Goal: Find specific page/section: Find specific page/section

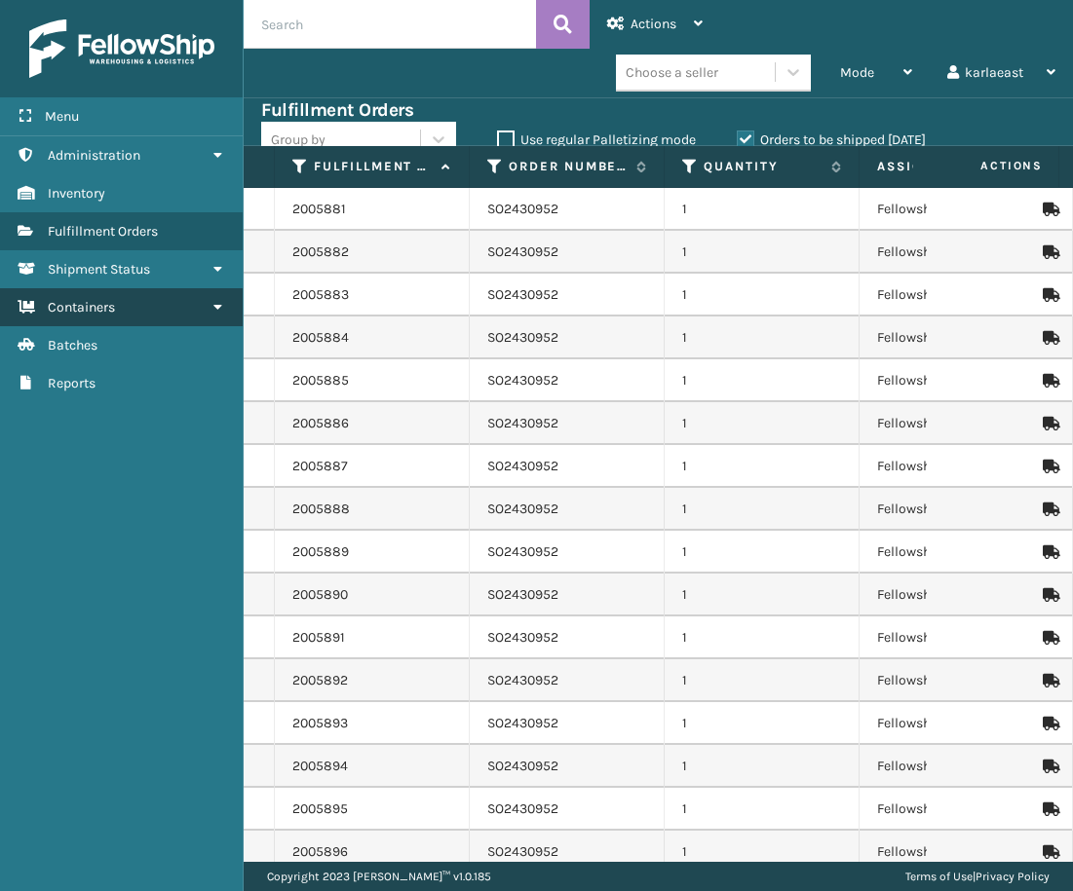
click at [72, 313] on span "Containers" at bounding box center [81, 307] width 67 height 17
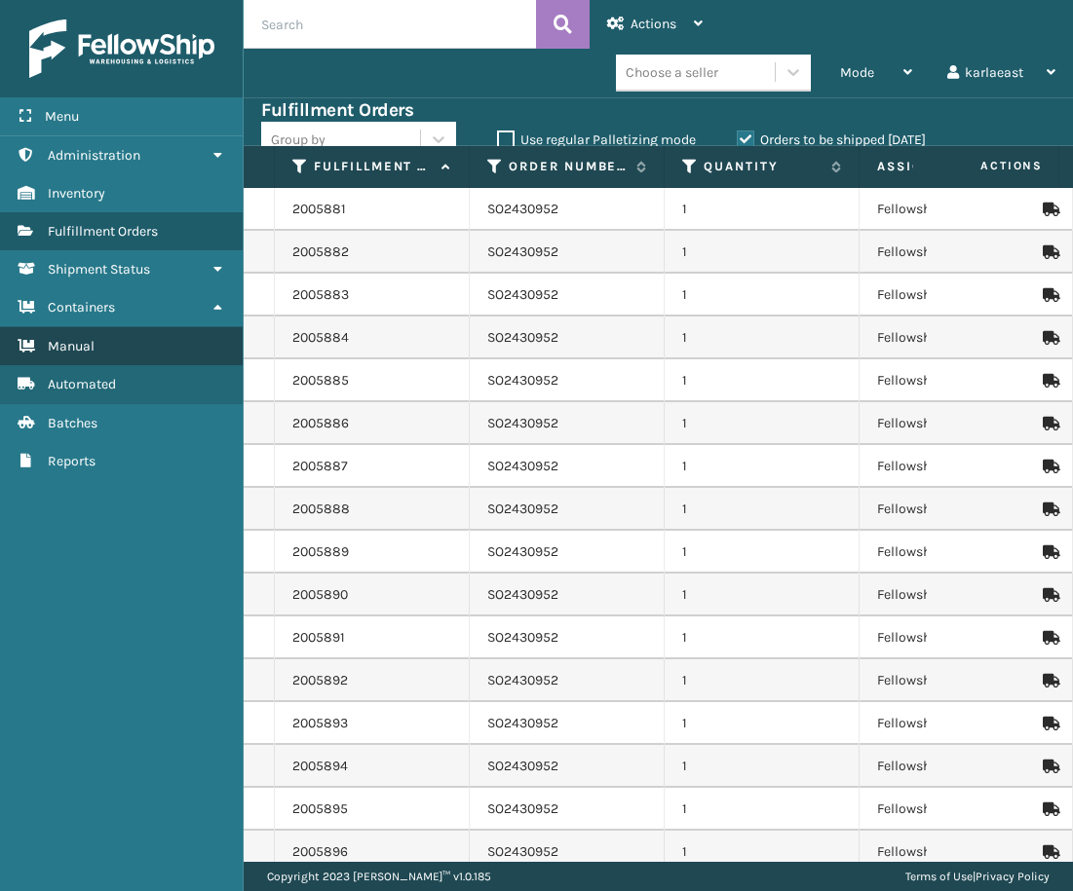
click at [108, 360] on link "Manual" at bounding box center [121, 346] width 243 height 38
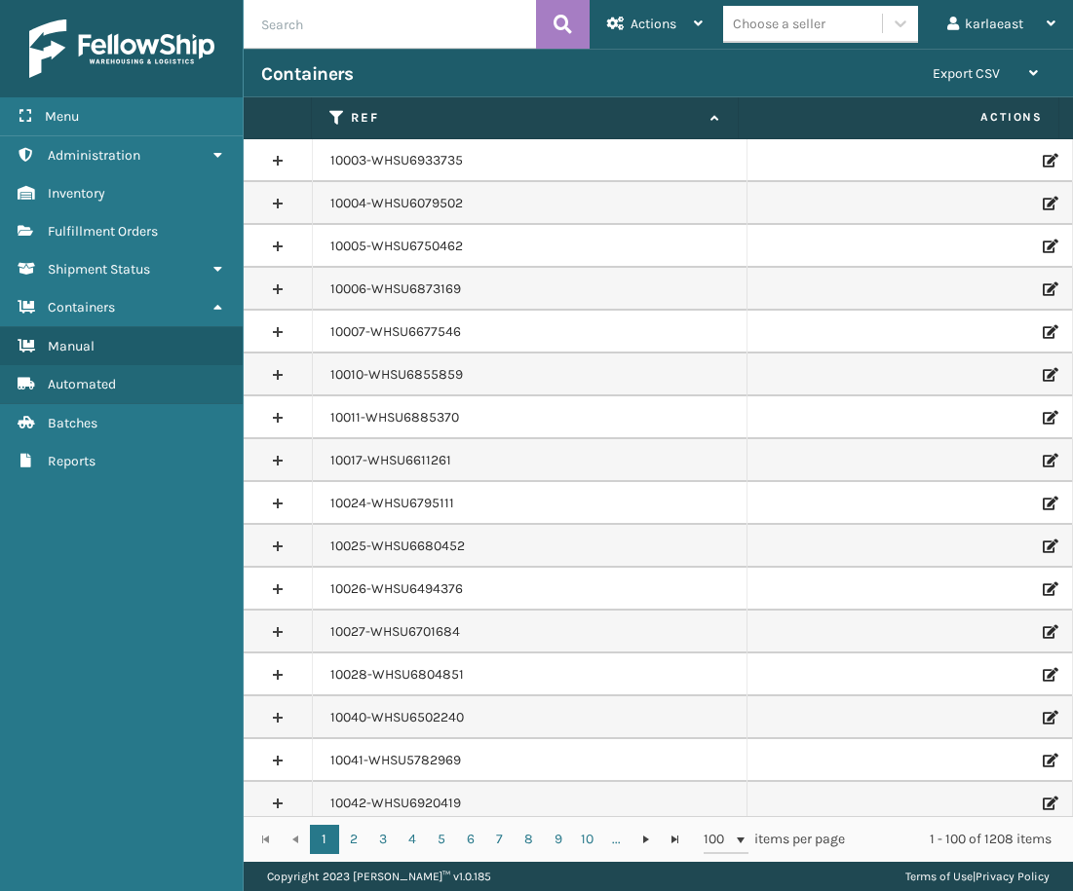
click at [358, 28] on input "text" at bounding box center [390, 24] width 292 height 49
paste input "PO49557 UACU5442595"
drag, startPoint x: 462, startPoint y: 20, endPoint x: 316, endPoint y: 21, distance: 146.1
click at [316, 21] on input "PO49557 UACU5442595" at bounding box center [390, 24] width 292 height 49
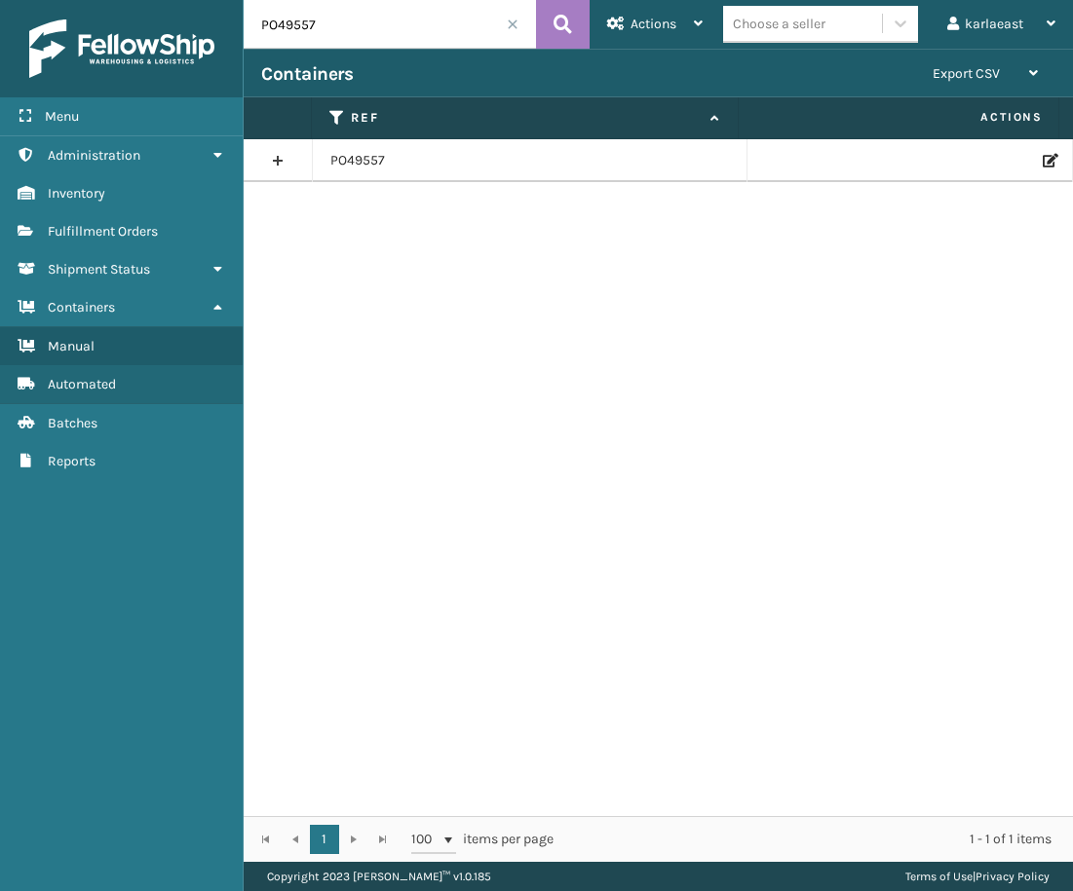
click at [280, 153] on link at bounding box center [278, 160] width 68 height 31
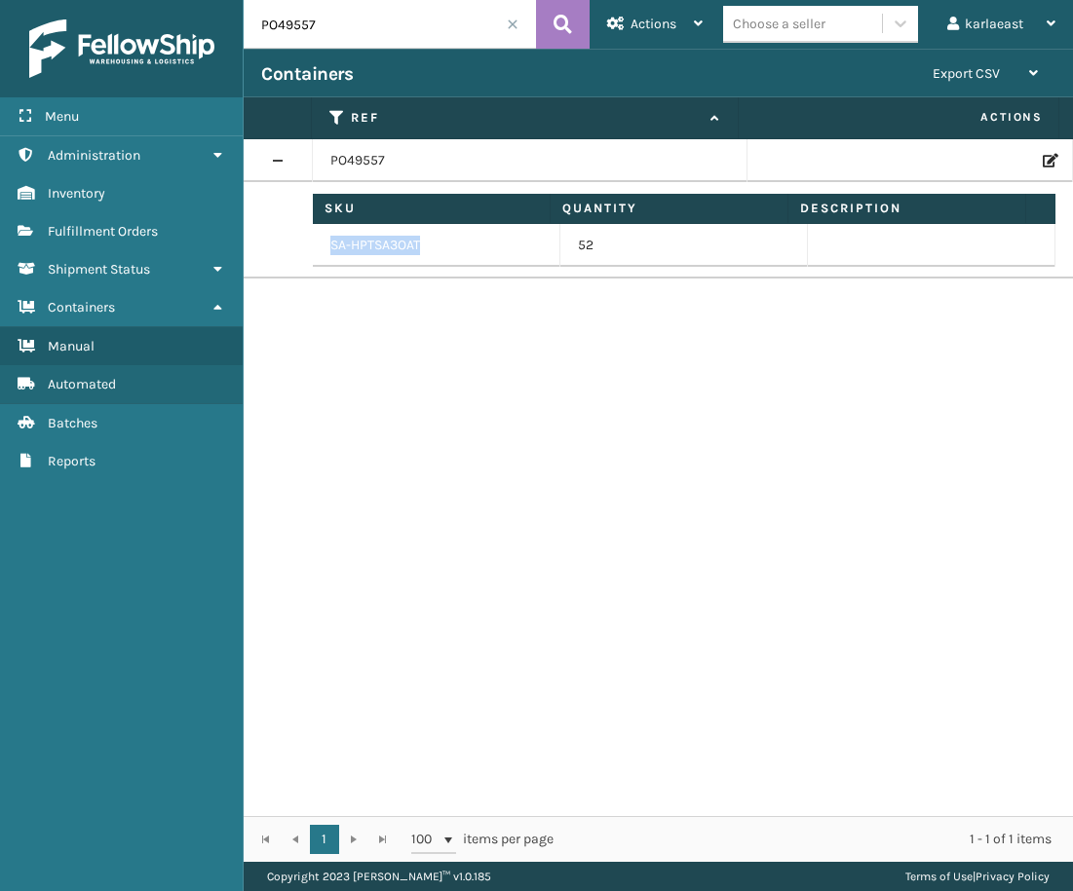
drag, startPoint x: 419, startPoint y: 241, endPoint x: 325, endPoint y: 247, distance: 93.8
click at [325, 247] on td "SA-HPTSA3OAT" at bounding box center [436, 245] width 247 height 43
copy td "SA-HPTSA3OAT"
drag, startPoint x: 242, startPoint y: 25, endPoint x: 192, endPoint y: 25, distance: 49.7
click at [192, 0] on div "Menu Administration Inventory Fulfillment Orders Shipment Status Containers Man…" at bounding box center [536, 0] width 1073 height 0
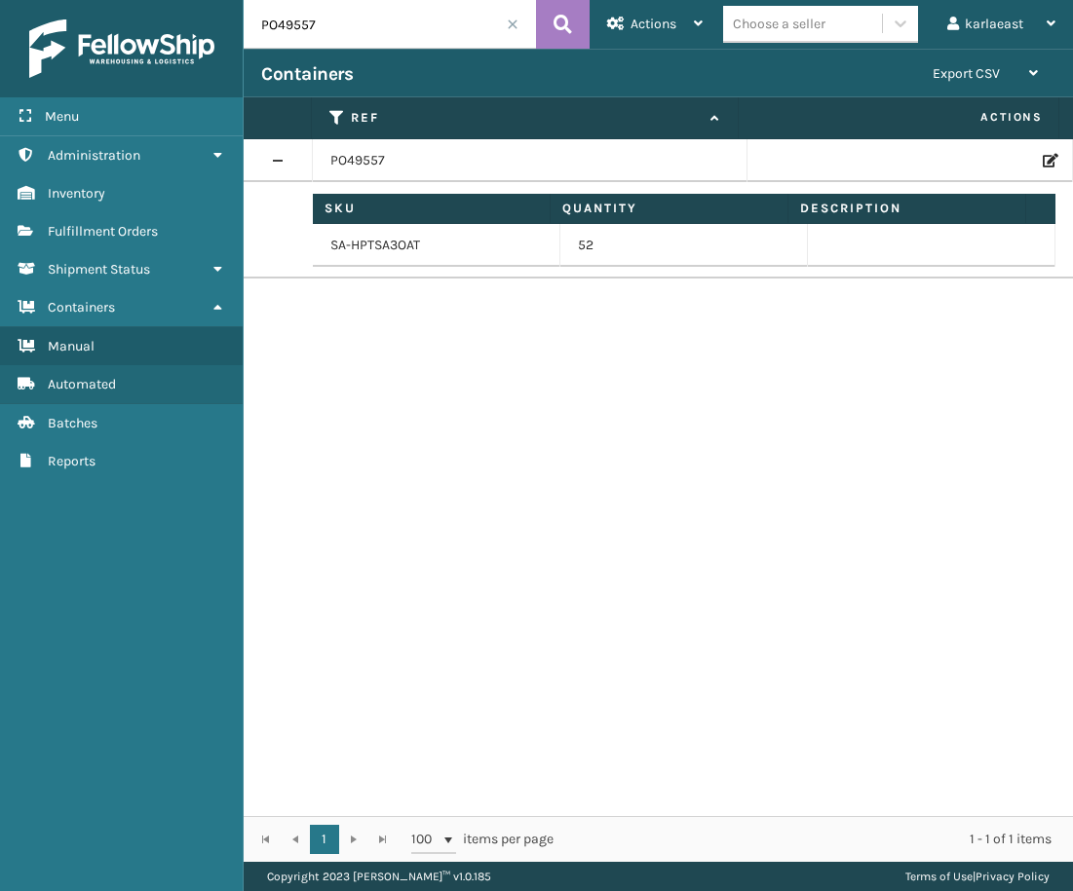
paste input "50119"
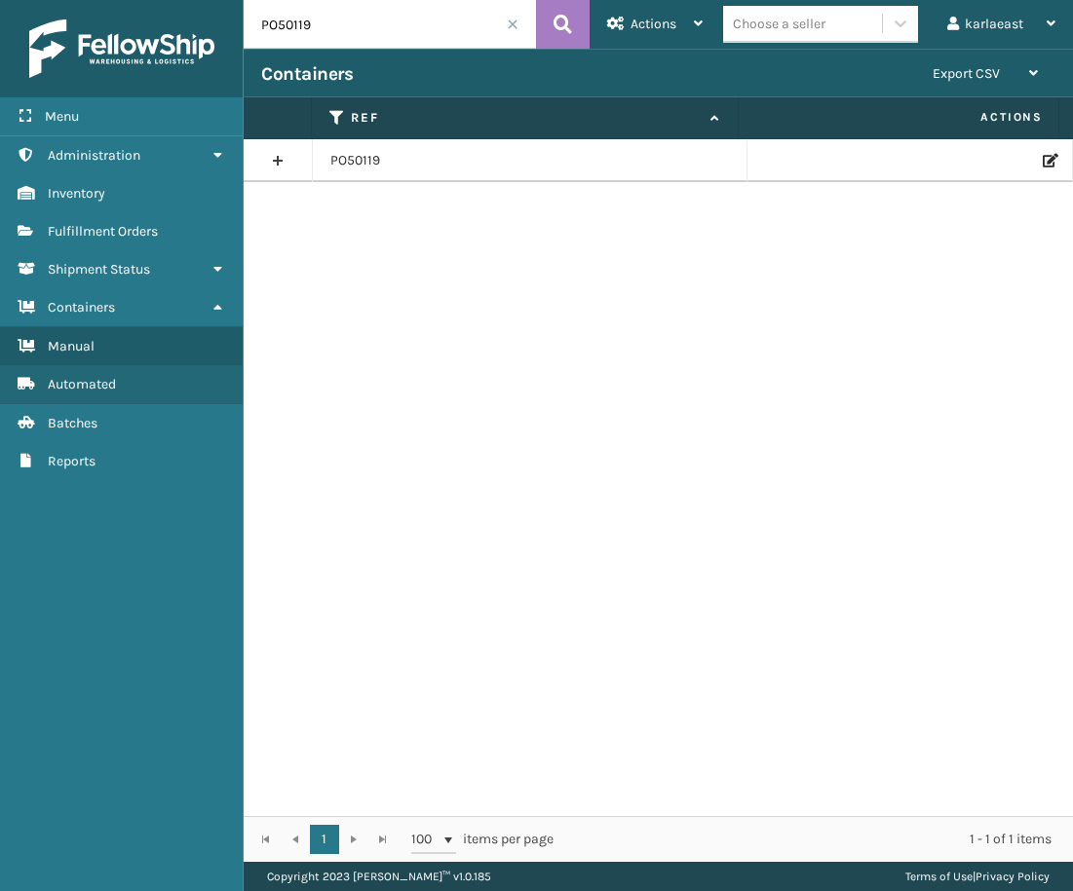
click at [279, 159] on link at bounding box center [278, 160] width 68 height 31
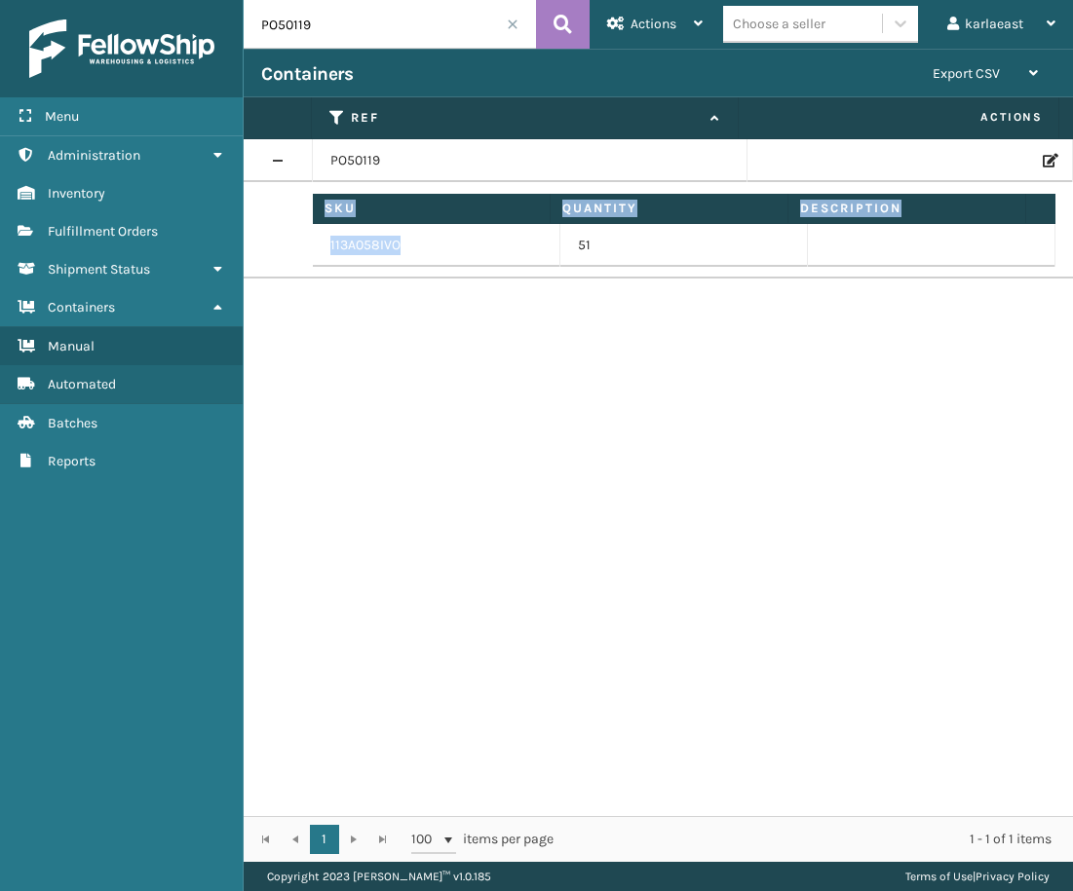
drag, startPoint x: 404, startPoint y: 245, endPoint x: 308, endPoint y: 241, distance: 96.5
click at [308, 241] on tr "Sku Quantity Description 113A058IVO 51" at bounding box center [658, 230] width 829 height 96
drag, startPoint x: 308, startPoint y: 241, endPoint x: 414, endPoint y: 263, distance: 108.5
click at [414, 263] on td "113A058IVO" at bounding box center [436, 245] width 247 height 43
drag, startPoint x: 354, startPoint y: 240, endPoint x: 317, endPoint y: 241, distance: 37.0
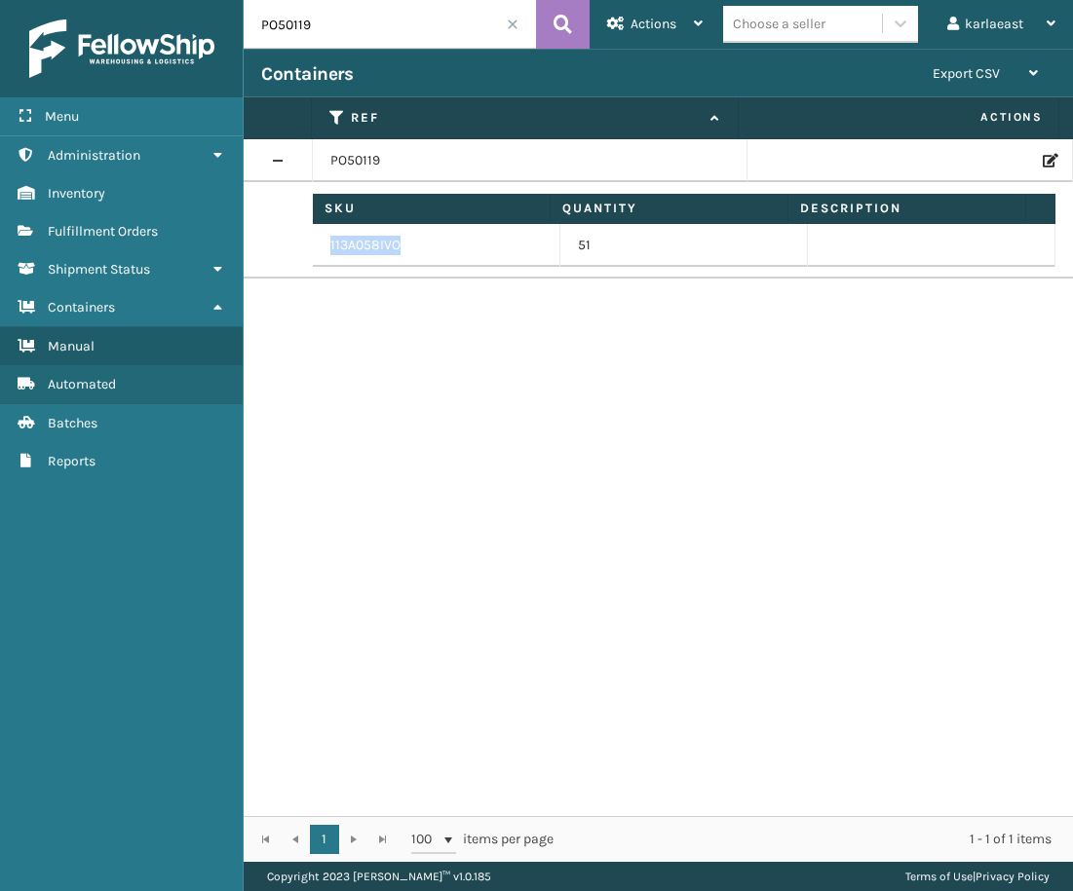
click at [317, 241] on td "113A058IVO" at bounding box center [436, 245] width 247 height 43
copy td "113A058IVO"
drag, startPoint x: 315, startPoint y: 26, endPoint x: 257, endPoint y: 28, distance: 57.5
click at [263, 26] on input "PO50119" at bounding box center [390, 24] width 292 height 49
paste input "35"
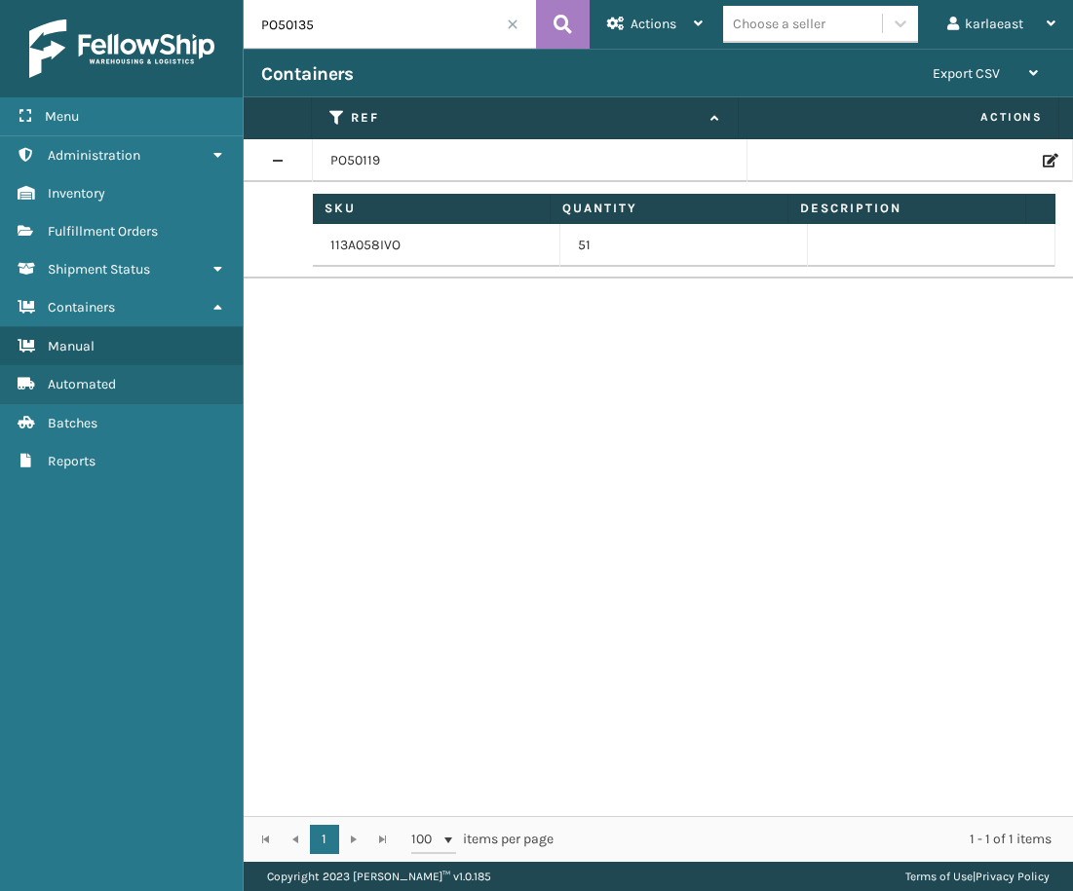
type input "PO50135"
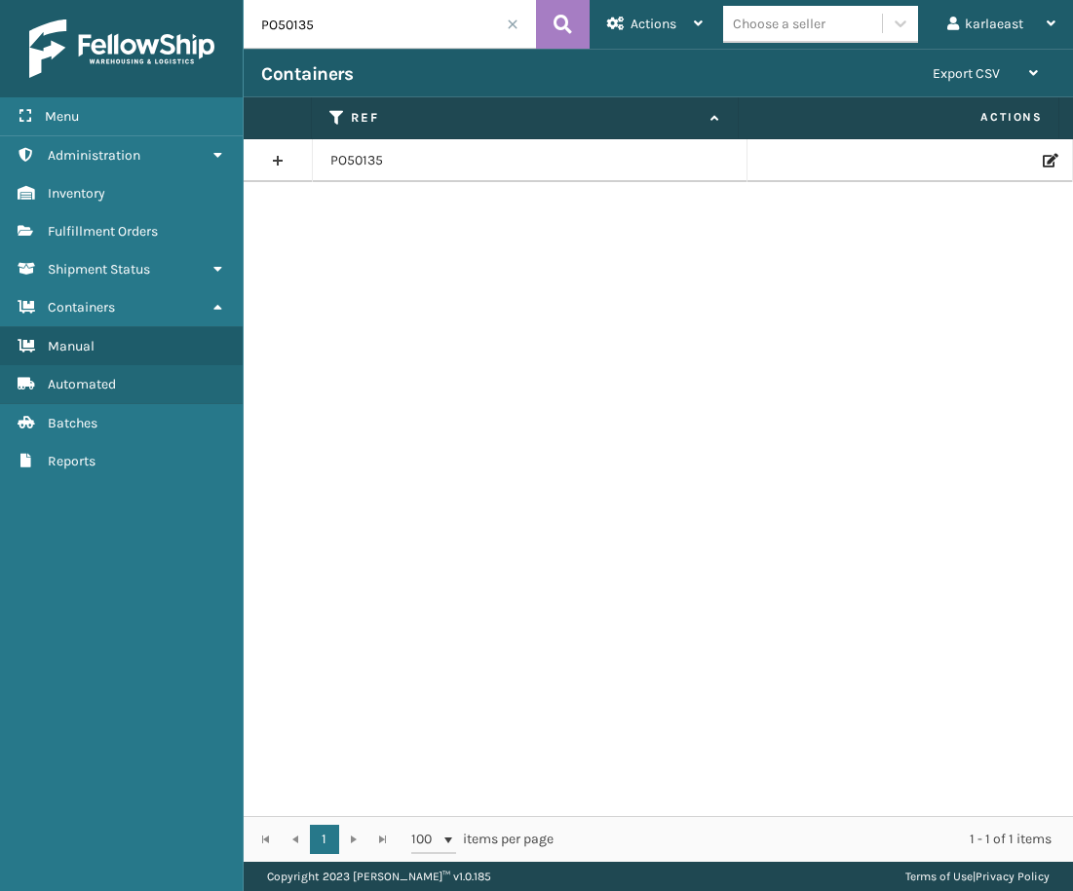
click at [276, 164] on link at bounding box center [278, 160] width 68 height 31
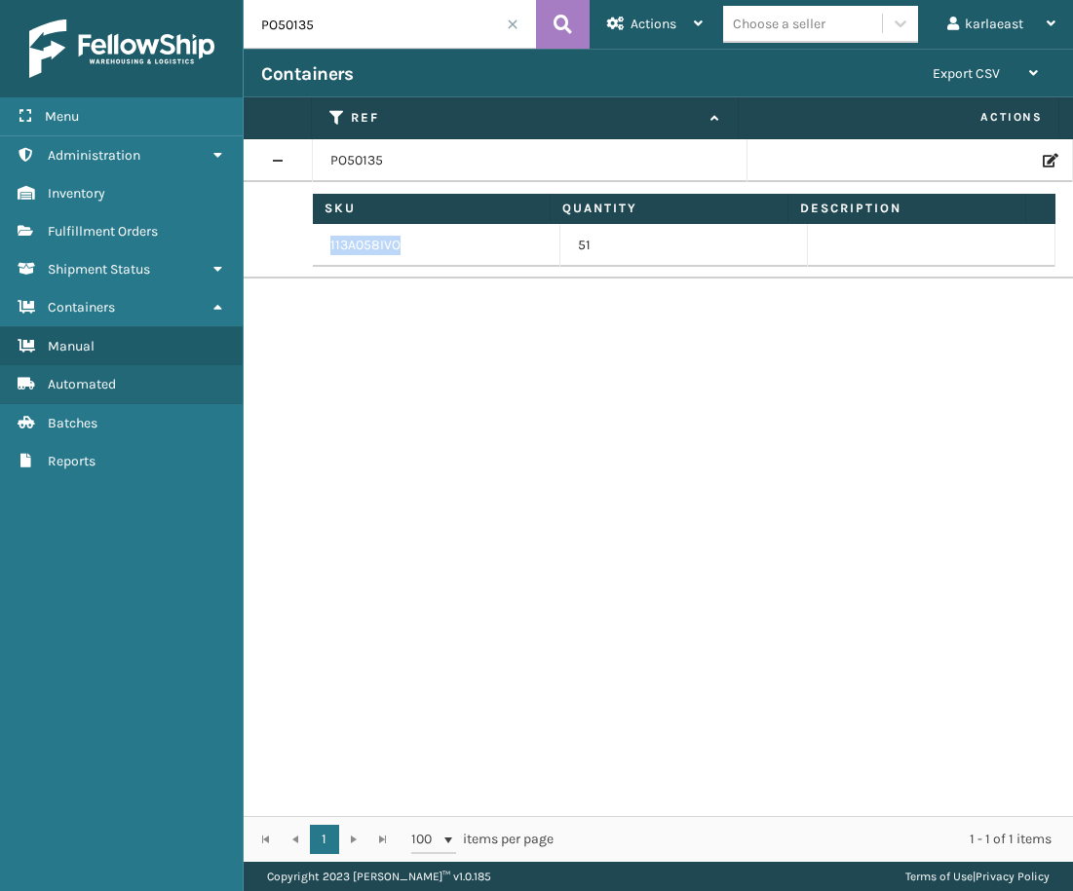
drag, startPoint x: 409, startPoint y: 247, endPoint x: 323, endPoint y: 246, distance: 85.8
click at [323, 246] on td "113A058IVO" at bounding box center [436, 245] width 247 height 43
drag, startPoint x: 323, startPoint y: 246, endPoint x: 350, endPoint y: 241, distance: 26.8
copy td "113A058IVO"
